Goal: Information Seeking & Learning: Find specific fact

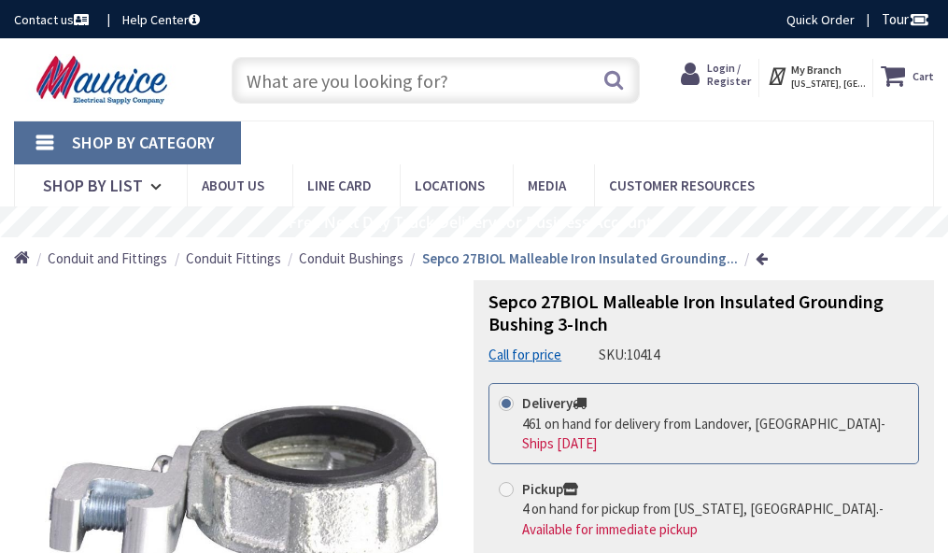
drag, startPoint x: 0, startPoint y: 0, endPoint x: 496, endPoint y: 33, distance: 497.0
click at [496, 120] on nav "Shop By Category Conduit and Fittings Cable Tray & Accessories Cable Trays Cabl…" at bounding box center [474, 163] width 920 height 87
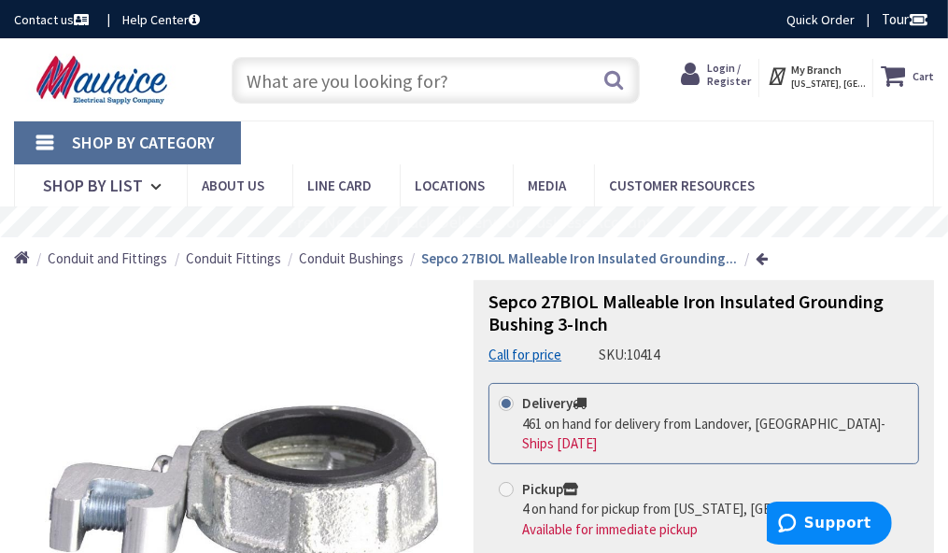
click at [411, 75] on input "text" at bounding box center [436, 80] width 408 height 47
click at [306, 92] on input "text" at bounding box center [436, 80] width 408 height 47
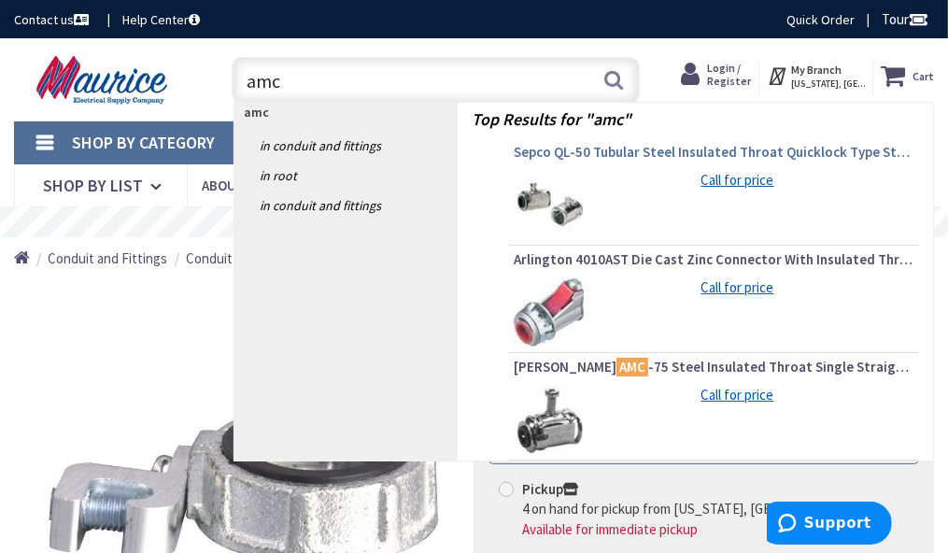
type input "amc"
click at [600, 143] on span "Sepco QL-50 Tubular Steel Insulated Throat Quicklock Type Straight Single Conne…" at bounding box center [714, 152] width 401 height 19
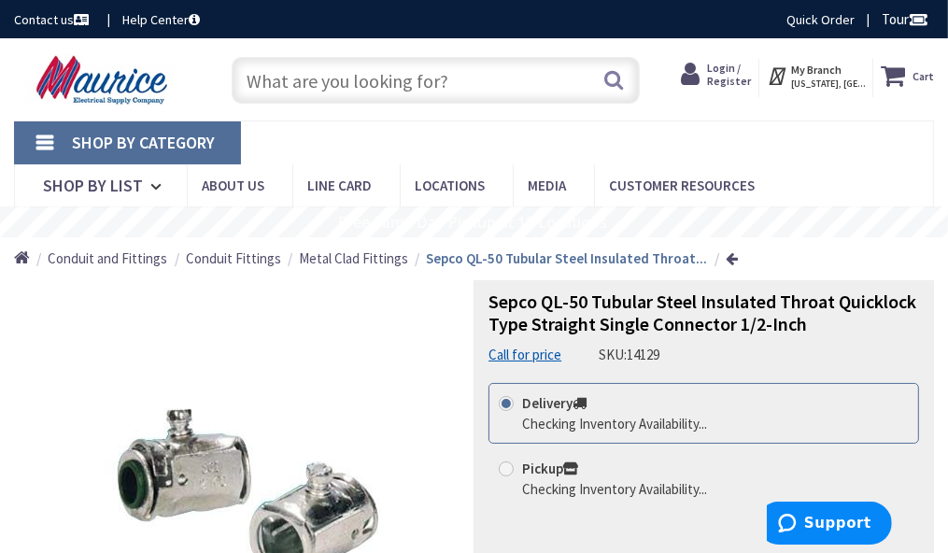
type input "[GEOGRAPHIC_DATA][US_STATE], [GEOGRAPHIC_DATA]"
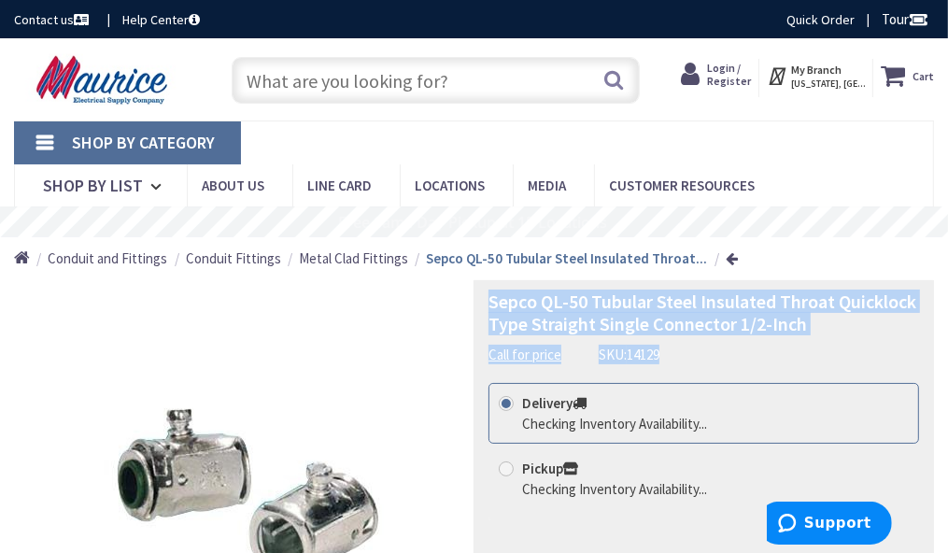
drag, startPoint x: 487, startPoint y: 301, endPoint x: 804, endPoint y: 336, distance: 319.5
click at [804, 336] on div "Sepco QL-50 Tubular Steel Insulated Throat Quicklock Type Straight Single Conne…" at bounding box center [704, 524] width 460 height 489
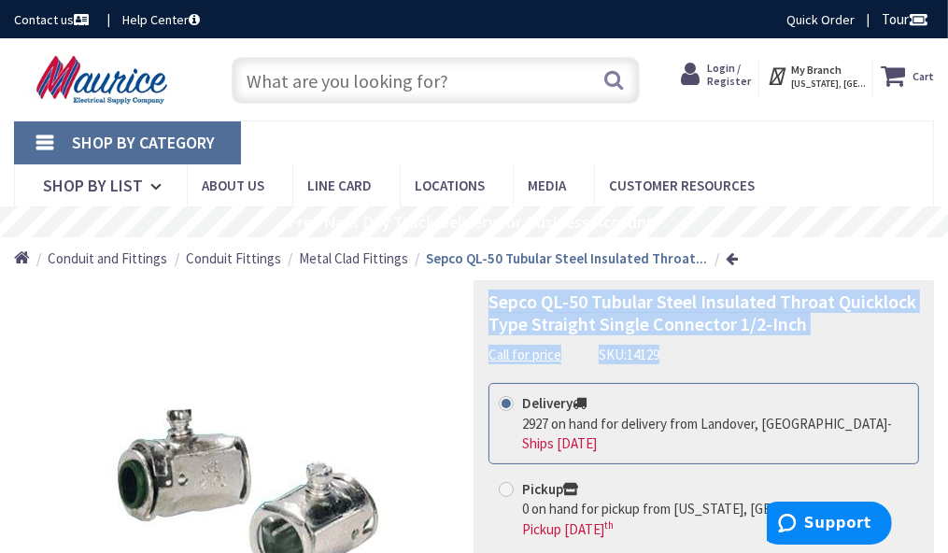
click at [799, 310] on span "Sepco QL-50 Tubular Steel Insulated Throat Quicklock Type Straight Single Conne…" at bounding box center [702, 313] width 428 height 46
drag, startPoint x: 485, startPoint y: 301, endPoint x: 805, endPoint y: 321, distance: 321.0
click at [805, 321] on div "Sepco QL-50 Tubular Steel Insulated Throat Quicklock Type Straight Single Conne…" at bounding box center [704, 524] width 460 height 489
copy span "Sepco QL-50 Tubular Steel Insulated Throat Quicklock Type Straight Single Conne…"
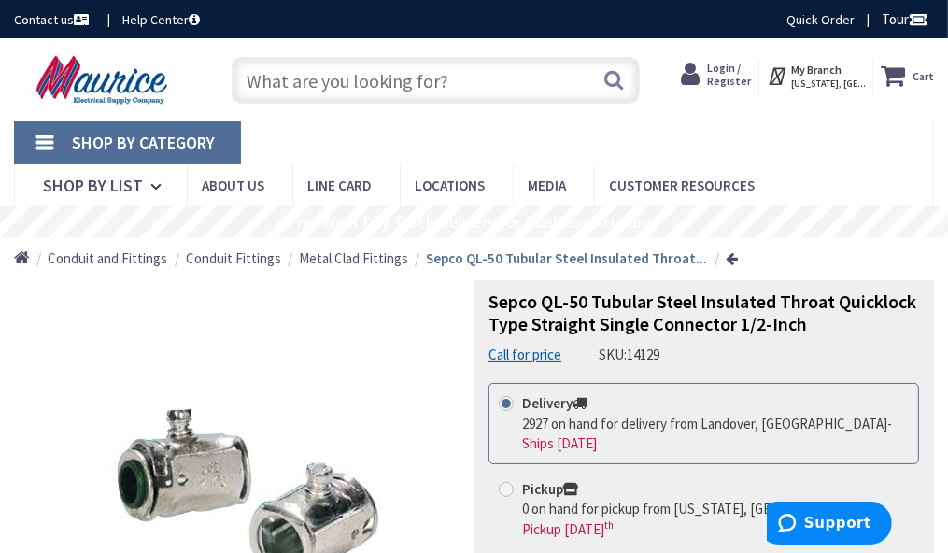
click at [493, 92] on input "text" at bounding box center [436, 80] width 408 height 47
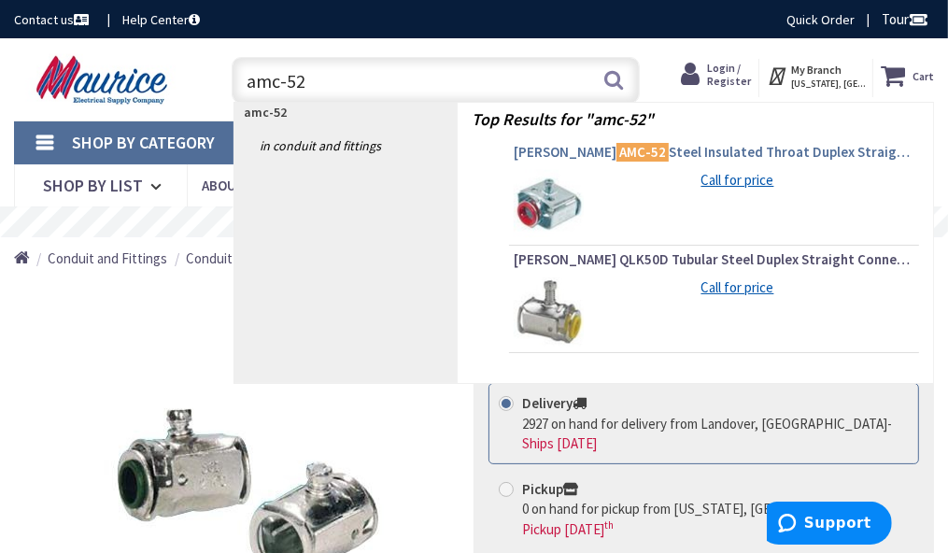
type input "amc-52"
click at [559, 152] on span "Emerson AMC-52 Steel Insulated Throat Duplex Straight Box Connector 1/2-Inch Sp…" at bounding box center [714, 152] width 401 height 19
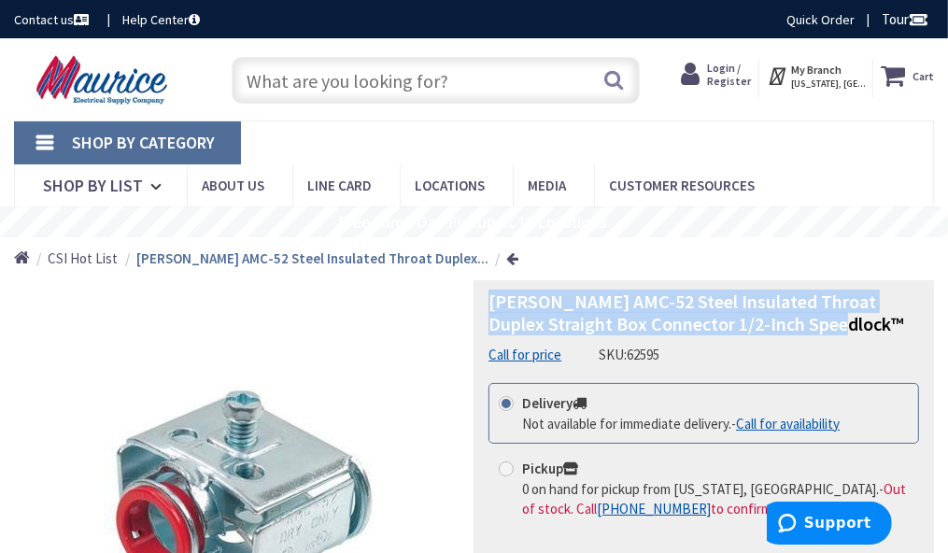
drag, startPoint x: 484, startPoint y: 302, endPoint x: 846, endPoint y: 327, distance: 363.3
click at [846, 327] on div "Emerson AMC-52 Steel Insulated Throat Duplex Straight Box Connector 1/2-Inch Sp…" at bounding box center [704, 524] width 460 height 489
copy span "Emerson AMC-52 Steel Insulated Throat Duplex Straight Box Connector 1/2-Inch Sp…"
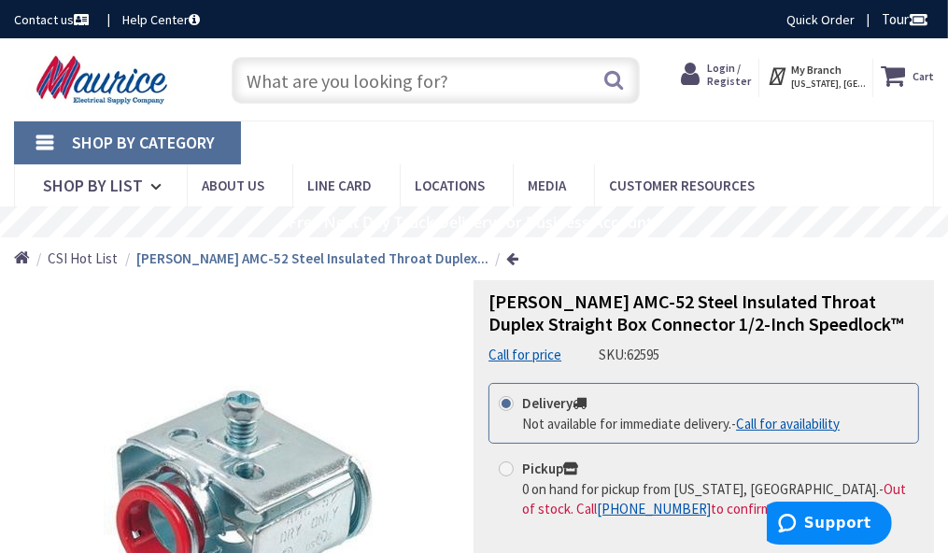
click at [501, 78] on input "text" at bounding box center [436, 80] width 408 height 47
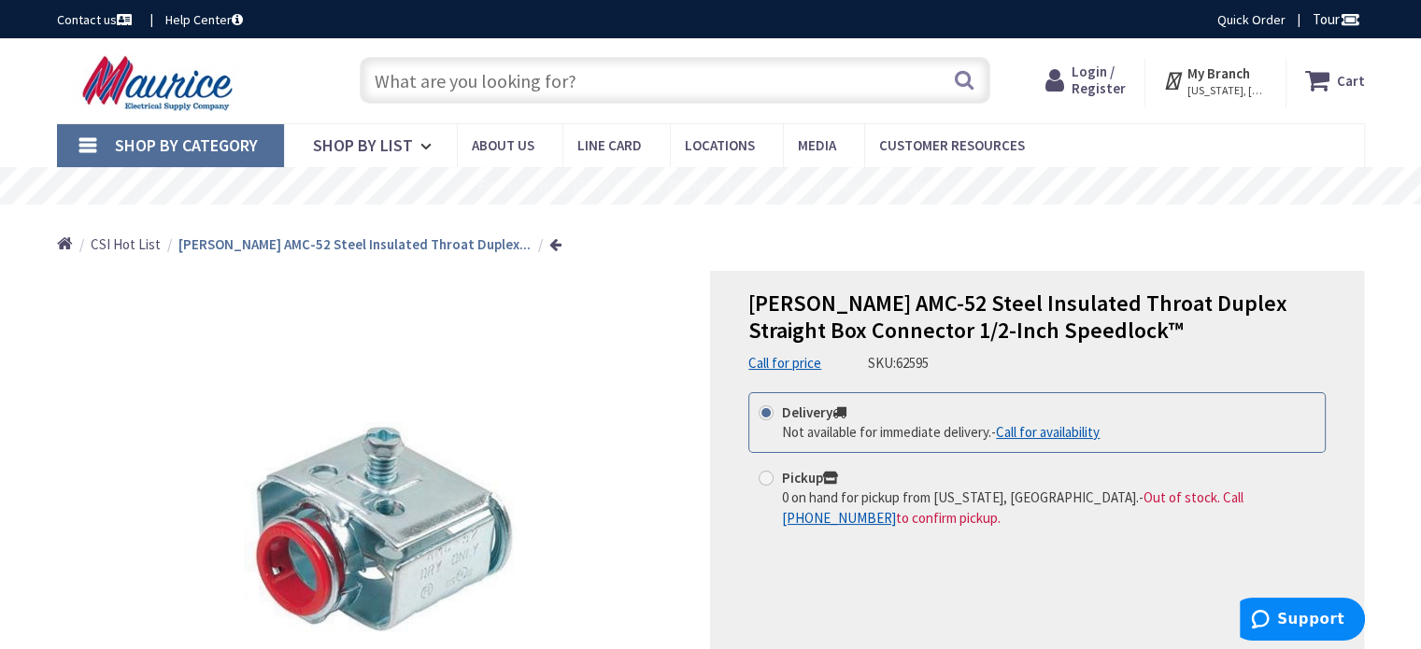
click at [136, 140] on span "Shop By Category" at bounding box center [186, 144] width 143 height 21
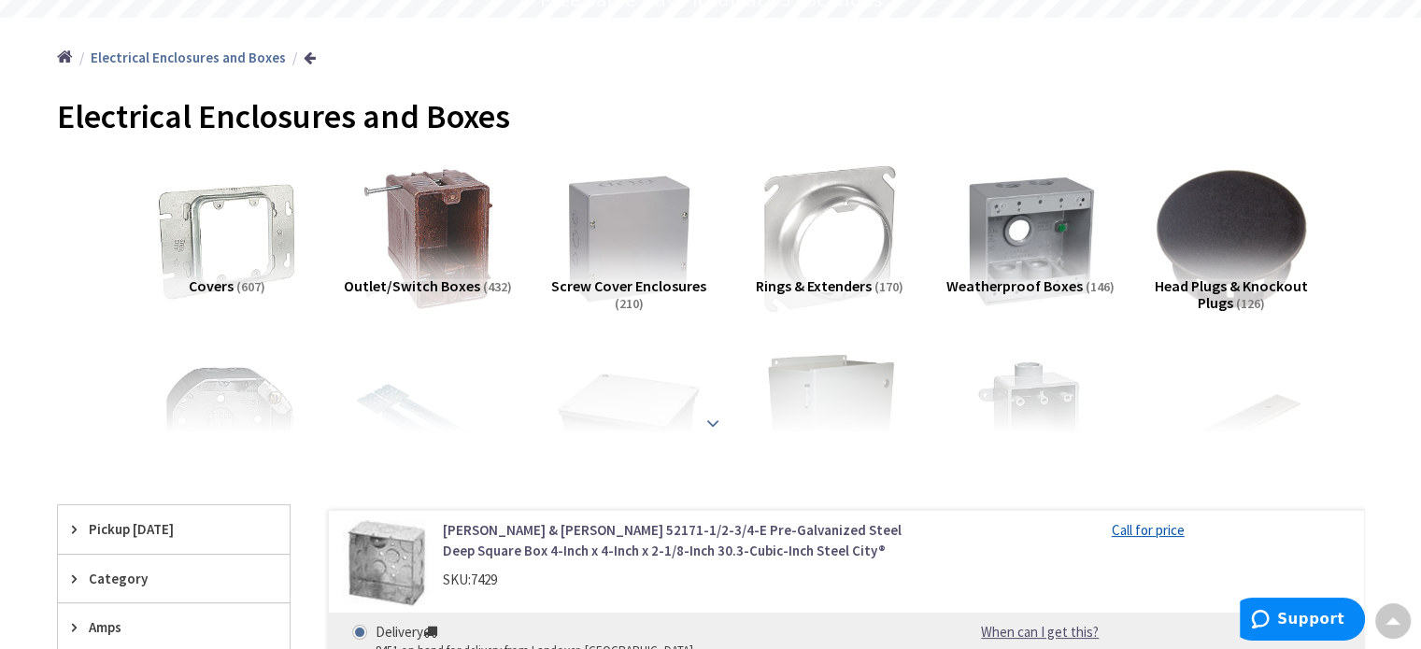
click at [388, 406] on div at bounding box center [711, 382] width 1214 height 103
click at [712, 415] on strong at bounding box center [712, 421] width 22 height 21
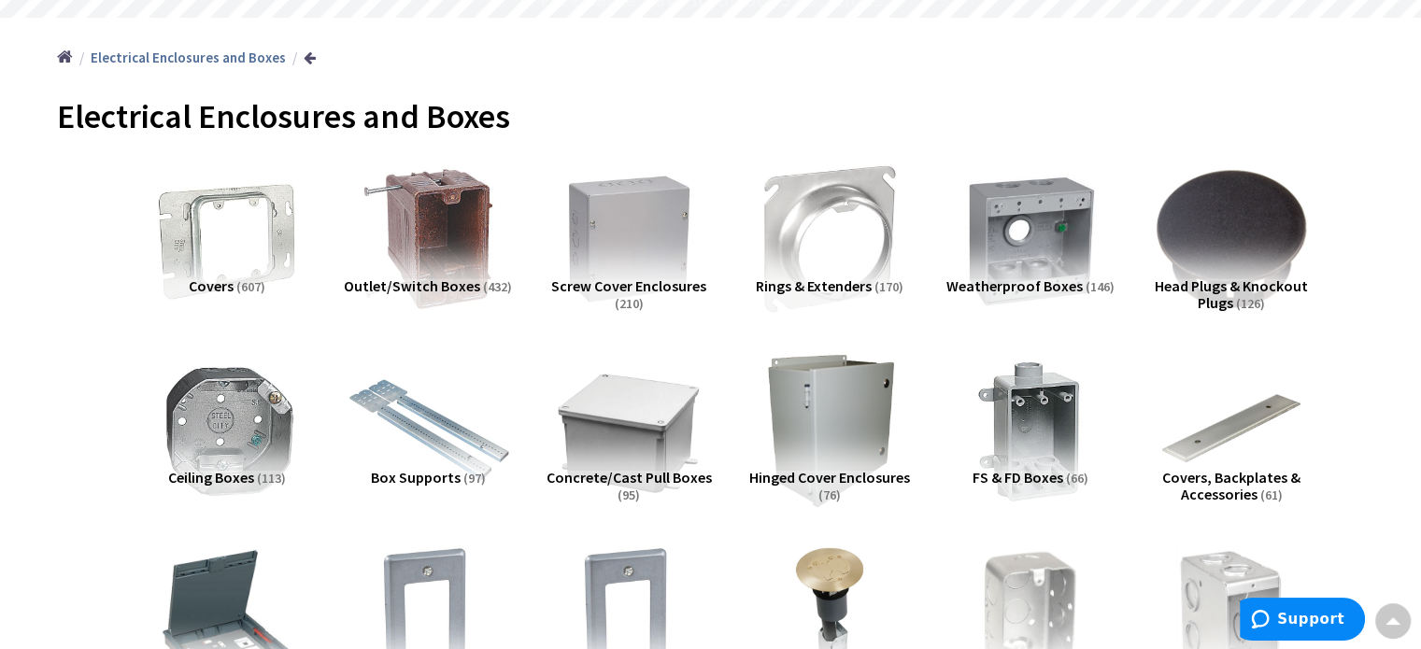
click at [452, 417] on img at bounding box center [427, 430] width 169 height 169
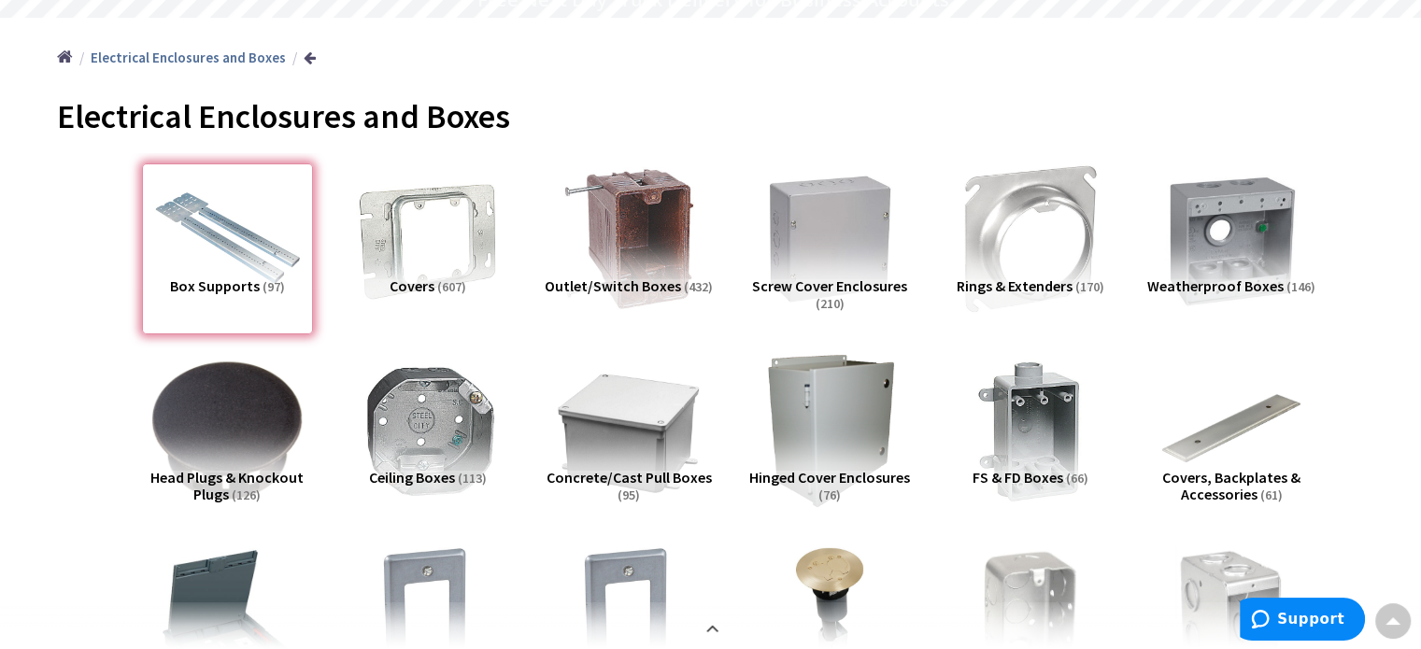
scroll to position [1535, 0]
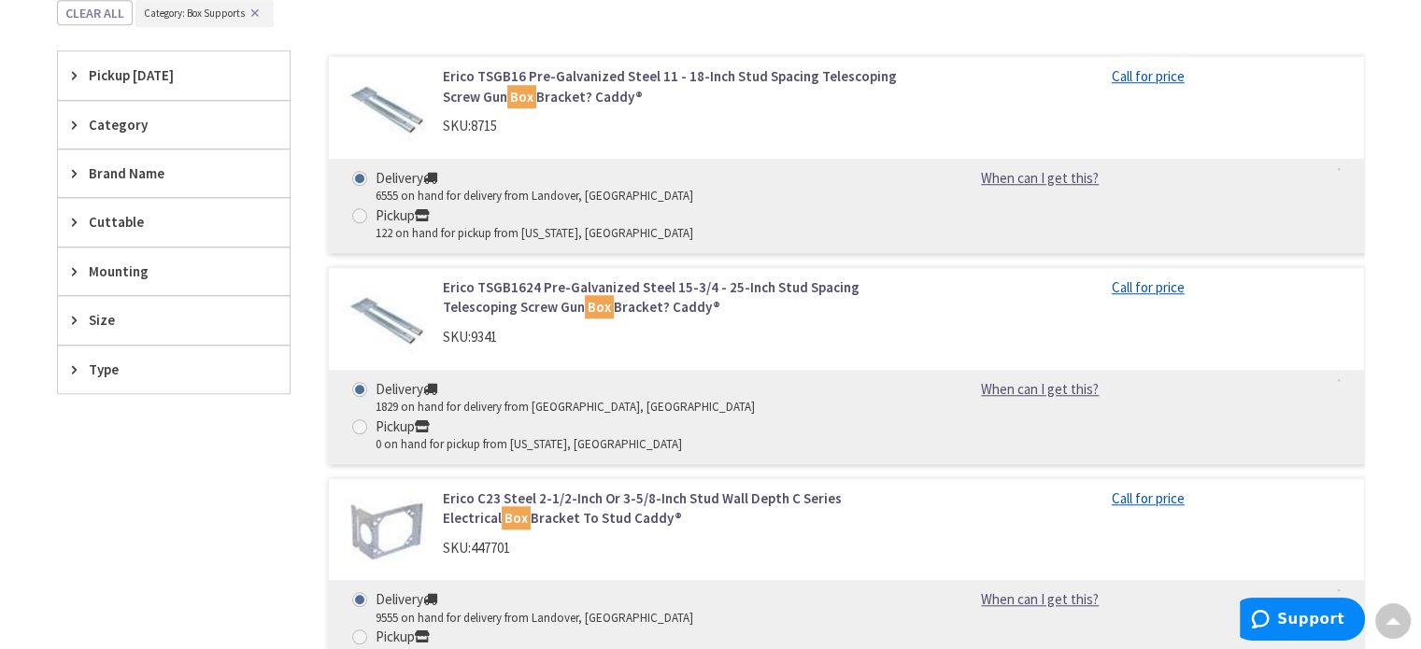
click at [405, 291] on img at bounding box center [386, 320] width 87 height 87
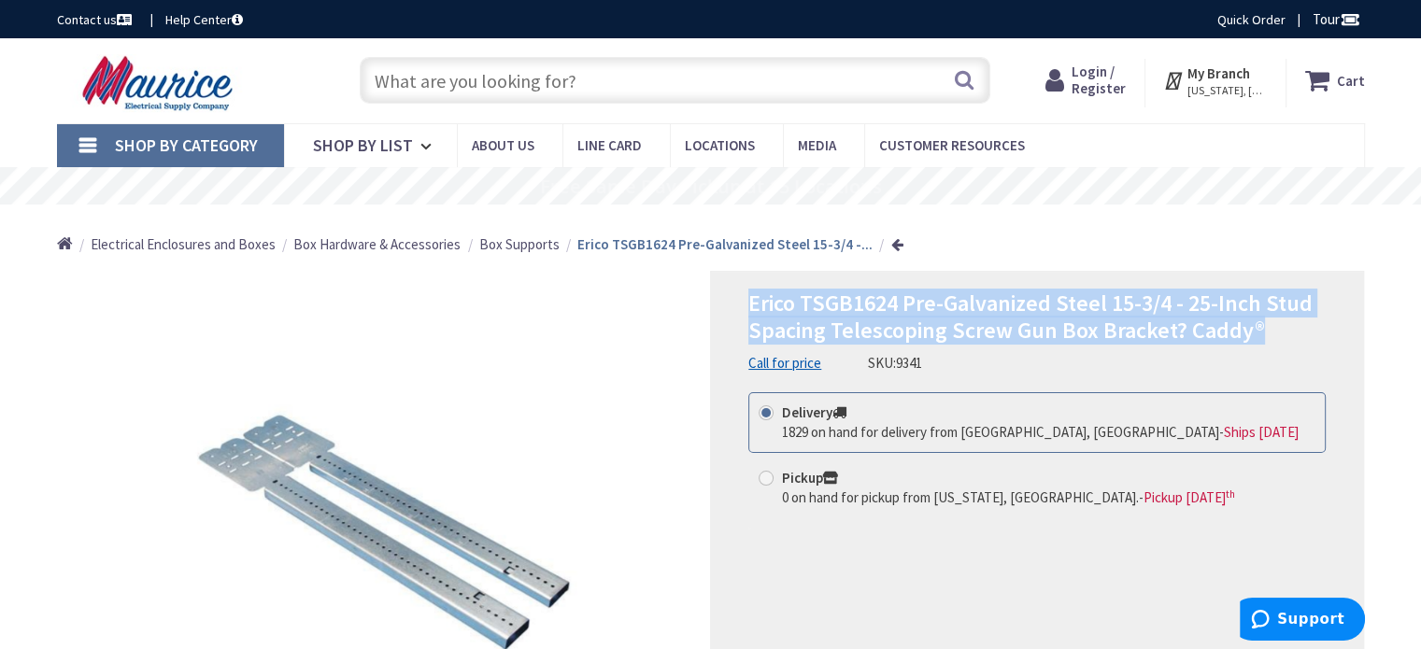
drag, startPoint x: 747, startPoint y: 304, endPoint x: 1252, endPoint y: 339, distance: 506.5
click at [1252, 339] on span "Erico TSGB1624 Pre-Galvanized Steel 15-3/4 - 25-Inch Stud Spacing Telescoping S…" at bounding box center [1030, 317] width 564 height 56
copy span "Erico TSGB1624 Pre-Galvanized Steel 15-3/4 - 25-Inch Stud Spacing Telescoping S…"
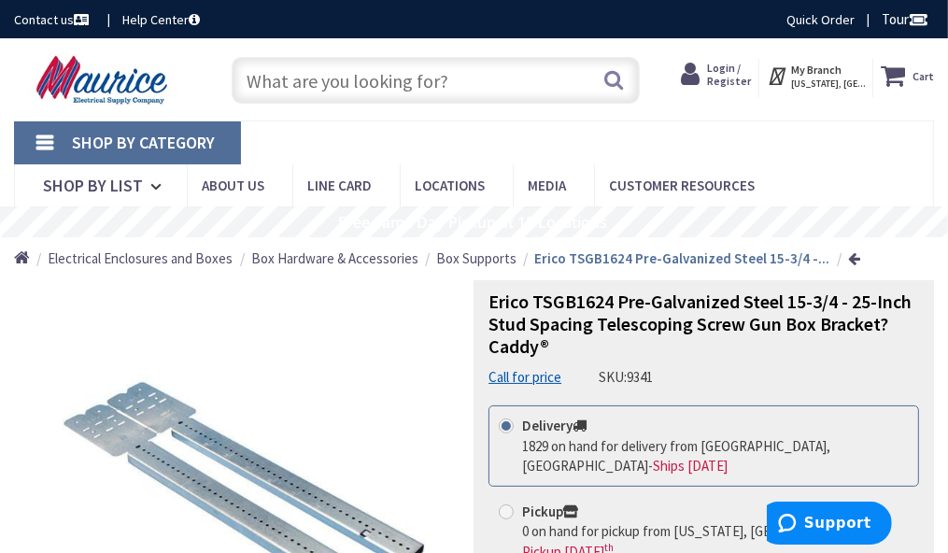
click at [467, 82] on input "text" at bounding box center [436, 80] width 408 height 47
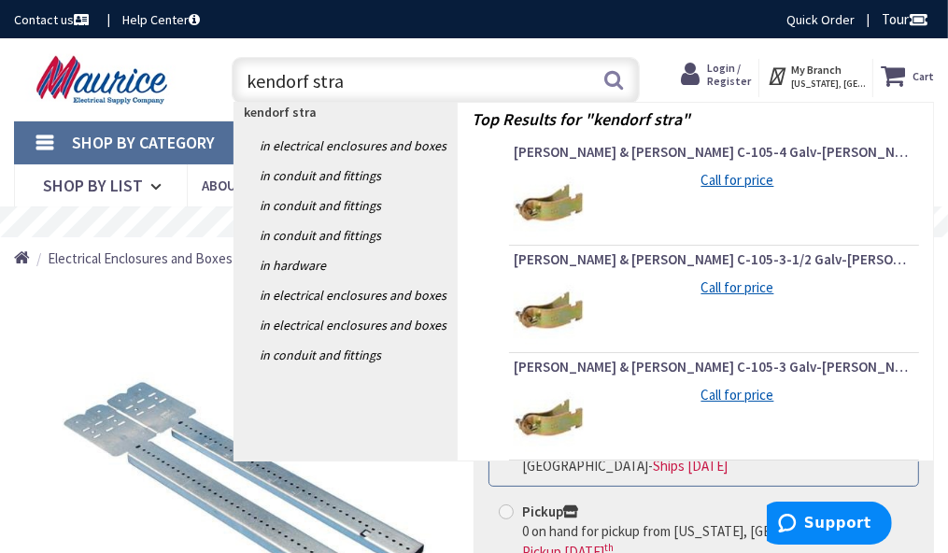
type input "kendorf stra"
click at [654, 60] on div "Toggle Nav kendorf stra kendorf stra Search Cart My Cart Close" at bounding box center [474, 80] width 948 height 60
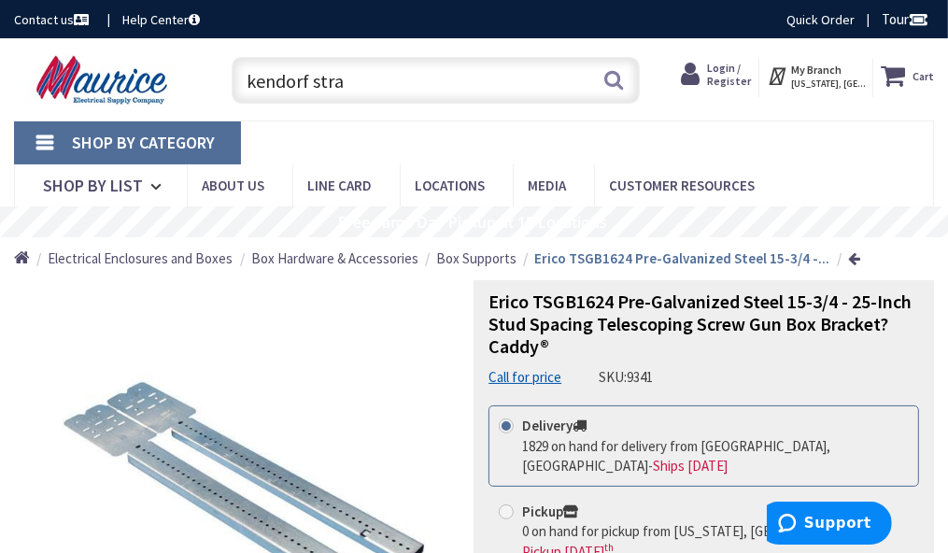
click at [430, 84] on input "kendorf stra" at bounding box center [436, 80] width 408 height 47
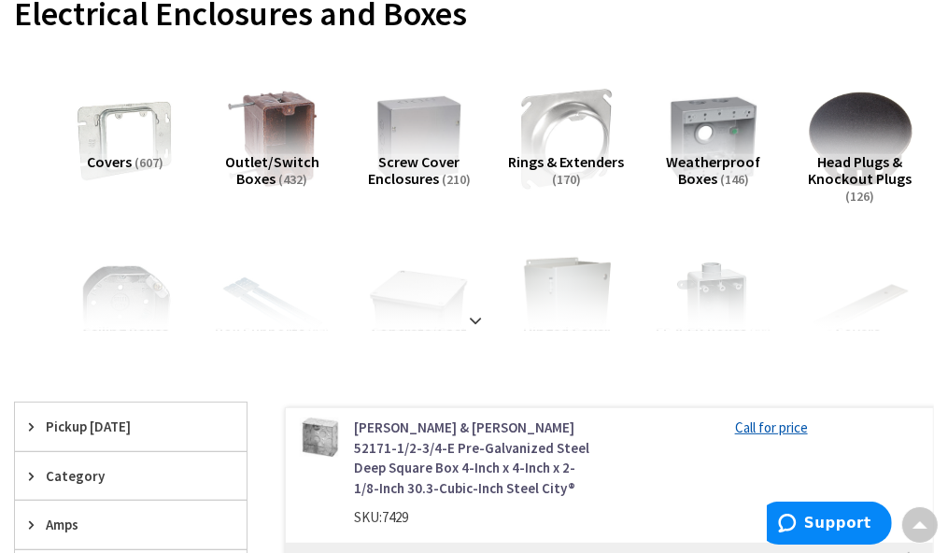
scroll to position [293, 0]
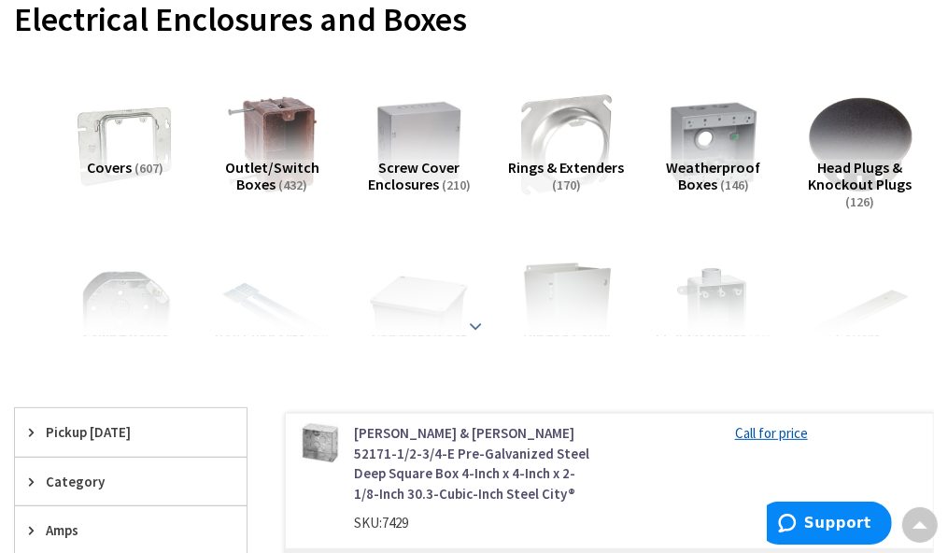
click at [473, 316] on strong at bounding box center [476, 326] width 22 height 21
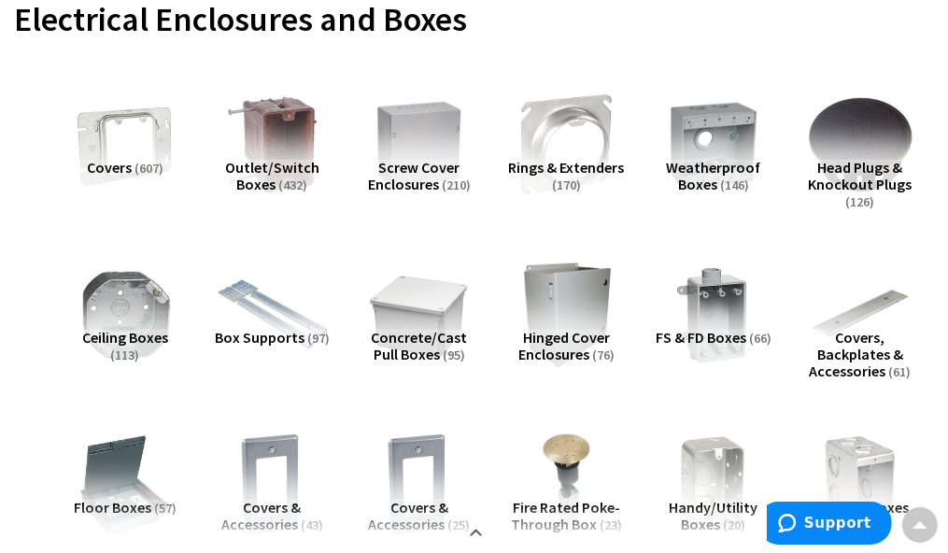
click at [288, 319] on img at bounding box center [272, 315] width 116 height 116
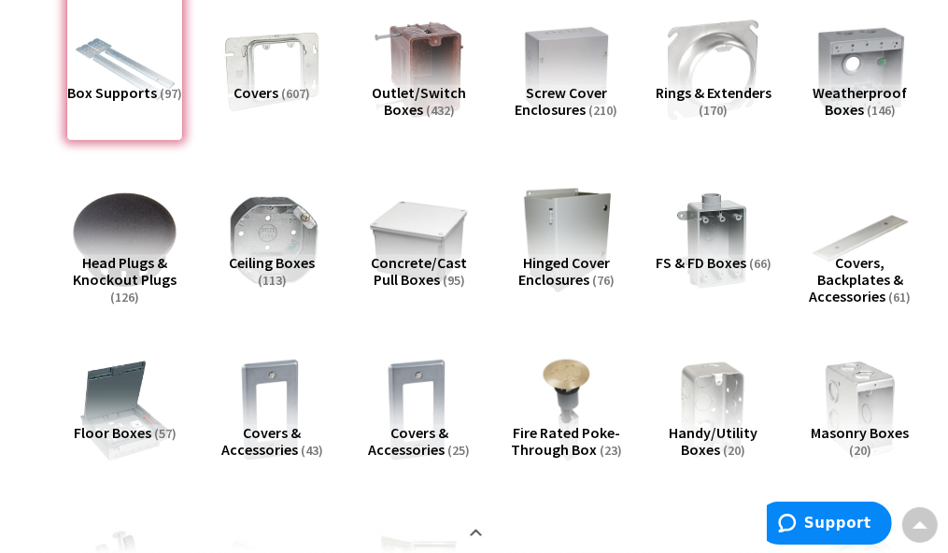
scroll to position [0, 0]
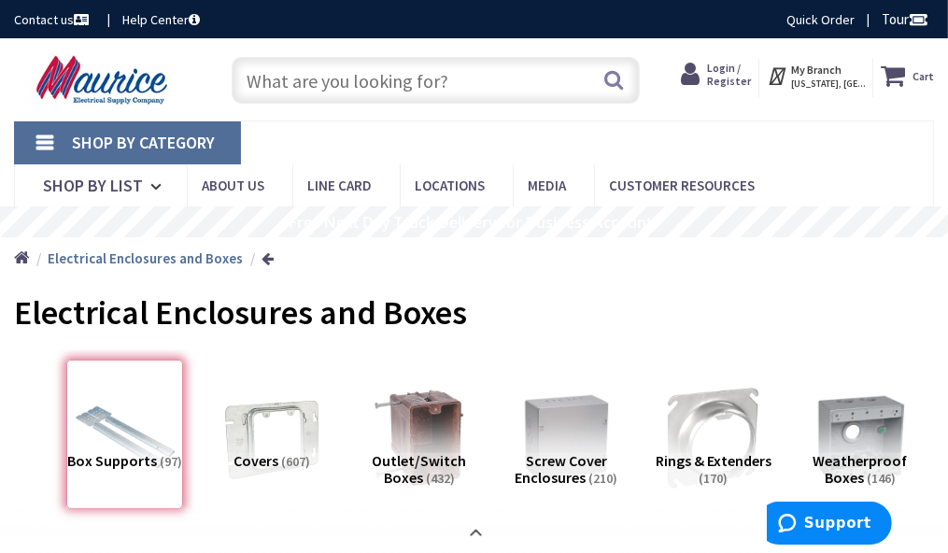
click at [282, 78] on input "text" at bounding box center [436, 80] width 408 height 47
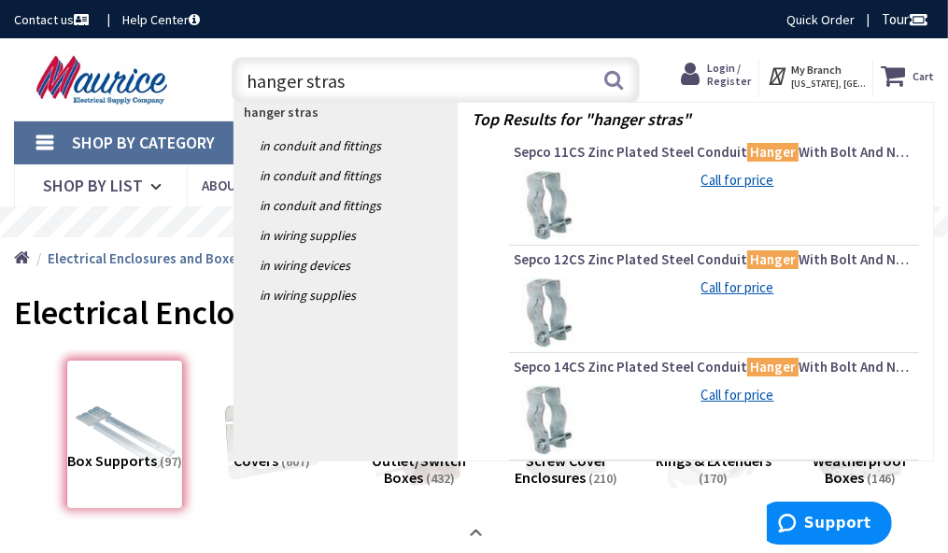
click at [306, 81] on input "hanger stras" at bounding box center [436, 80] width 408 height 47
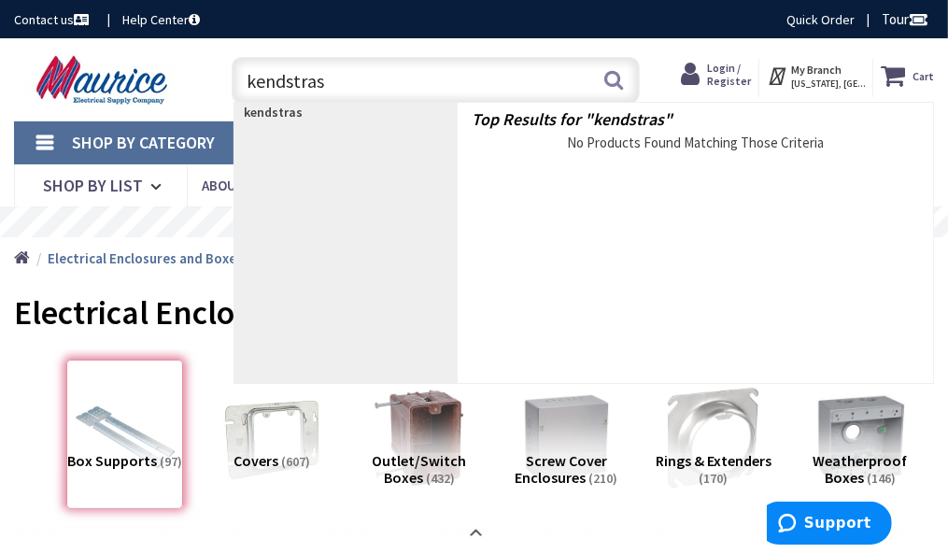
click at [334, 80] on input "kendstras" at bounding box center [436, 80] width 408 height 47
type input "k"
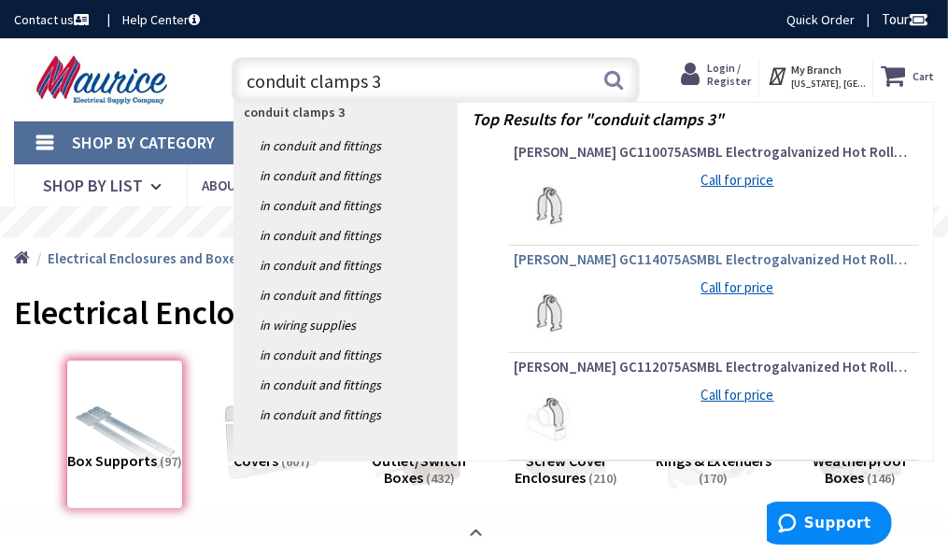
type input "conduit clamps 3"
click at [699, 255] on span "Gregory GC114075ASMBL Electrogalvanized Hot Rolled Steel Universal Conduit Clam…" at bounding box center [714, 259] width 401 height 19
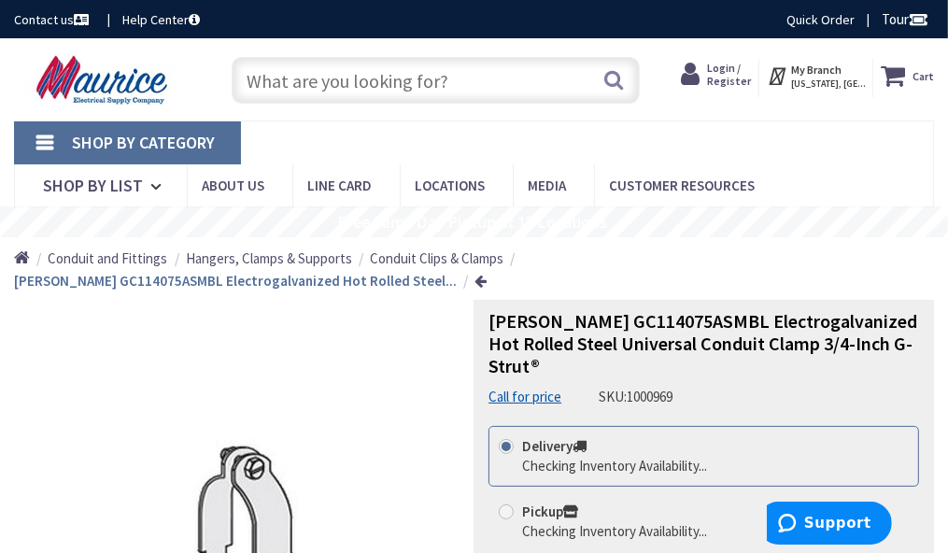
click at [393, 88] on input "text" at bounding box center [436, 80] width 408 height 47
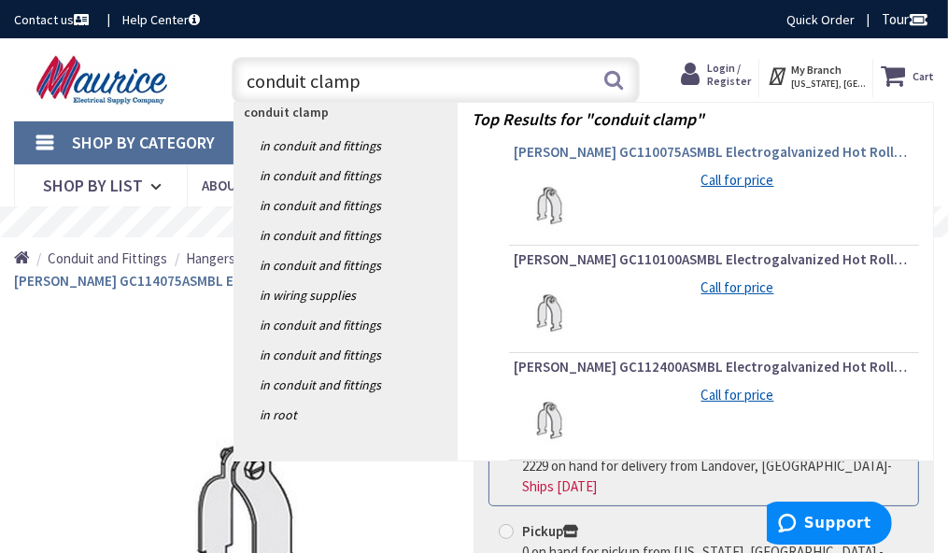
type input "conduit clamp"
click at [727, 149] on span "Gregory GC110075ASMBL Electrogalvanized Hot Rolled Steel EMT Conduit Clamp 3/4-…" at bounding box center [714, 152] width 401 height 19
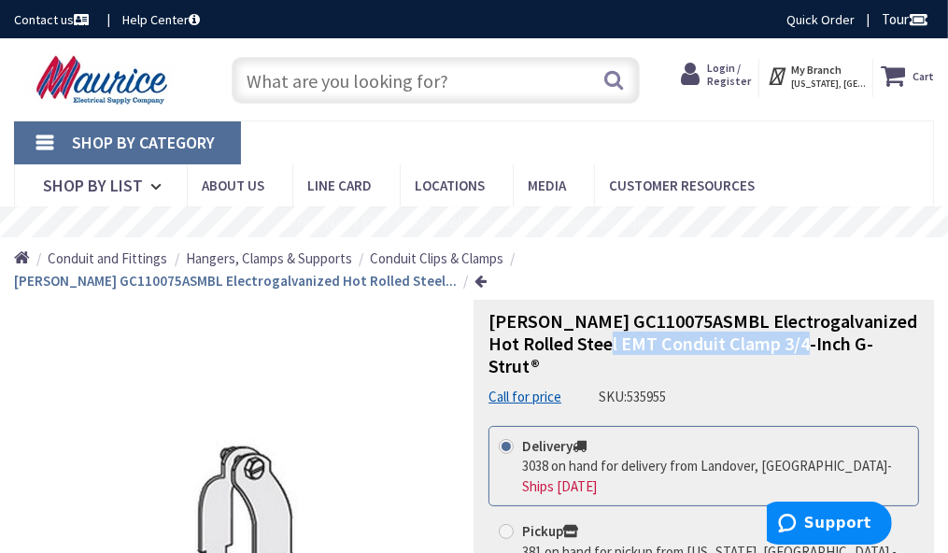
drag, startPoint x: 626, startPoint y: 320, endPoint x: 819, endPoint y: 324, distance: 193.4
click at [819, 324] on span "[PERSON_NAME] GC110075ASMBL Electrogalvanized Hot Rolled Steel EMT Conduit Clam…" at bounding box center [702, 343] width 429 height 68
click at [568, 344] on div "[PERSON_NAME] GC110075ASMBL Electrogalvanized Hot Rolled Steel EMT Conduit Clam…" at bounding box center [703, 358] width 431 height 96
drag, startPoint x: 546, startPoint y: 322, endPoint x: 811, endPoint y: 333, distance: 264.6
click at [811, 333] on span "[PERSON_NAME] GC110075ASMBL Electrogalvanized Hot Rolled Steel EMT Conduit Clam…" at bounding box center [702, 343] width 429 height 68
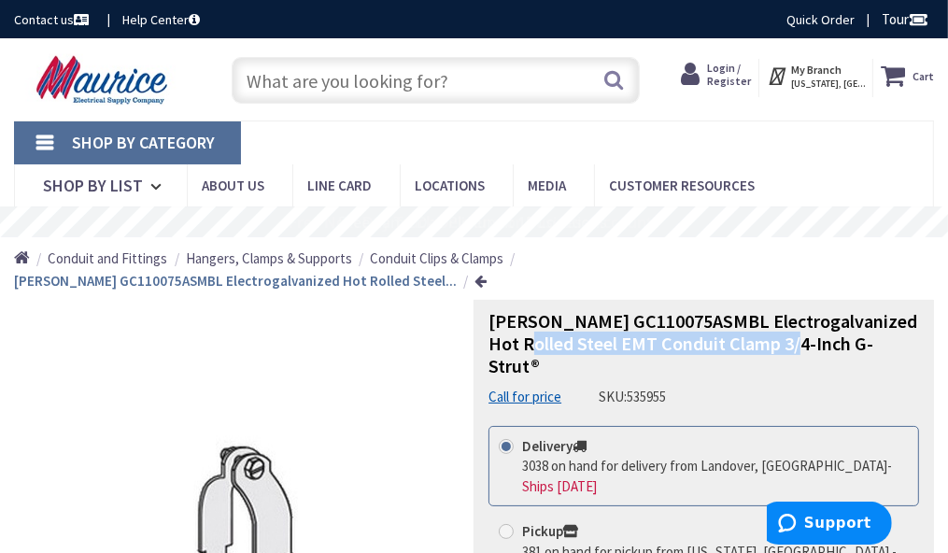
copy span "Steel EMT Conduit Clamp 3/4-Inch"
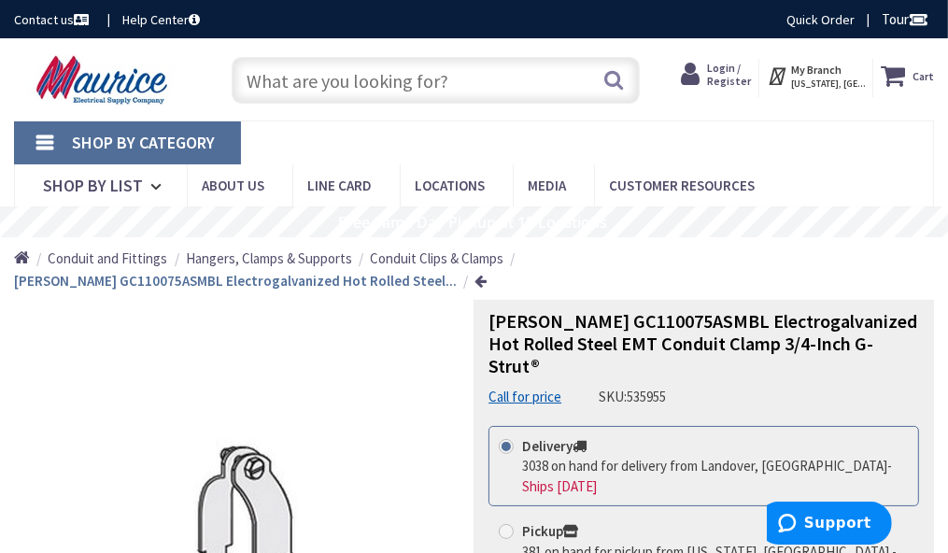
click at [336, 84] on input "text" at bounding box center [436, 80] width 408 height 47
paste input "Steel EMT Conduit Clamp 3/4-Inch"
click at [471, 81] on input "Steel EMT Conduit Clamp 3/4-Inch" at bounding box center [436, 80] width 408 height 47
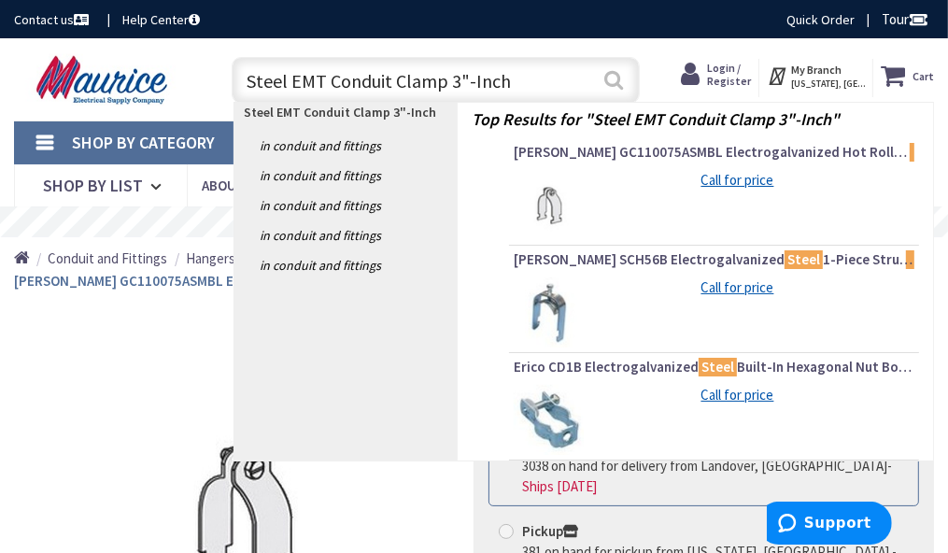
type input "Steel EMT Conduit Clamp 3"-Inch"
click at [607, 81] on button "Search" at bounding box center [613, 80] width 24 height 42
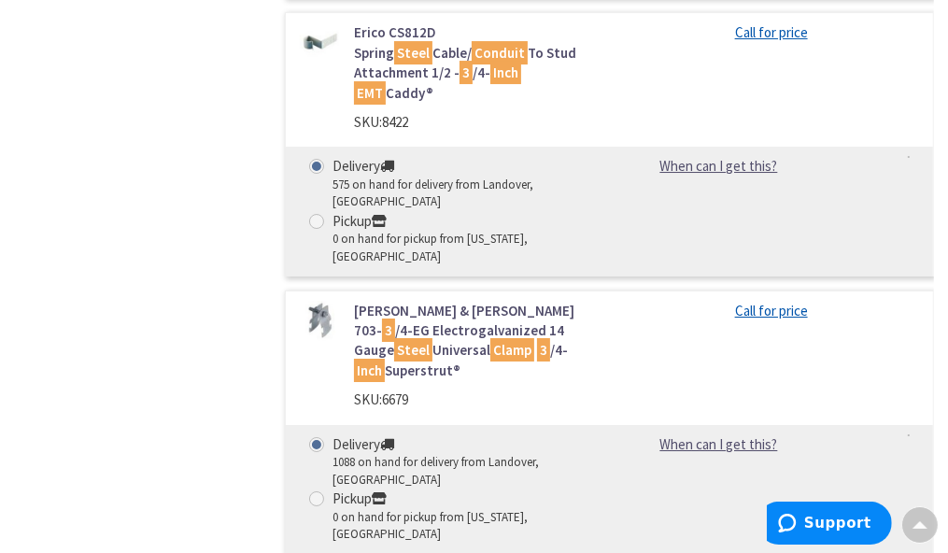
scroll to position [3923, 0]
